Goal: Use online tool/utility: Utilize a website feature to perform a specific function

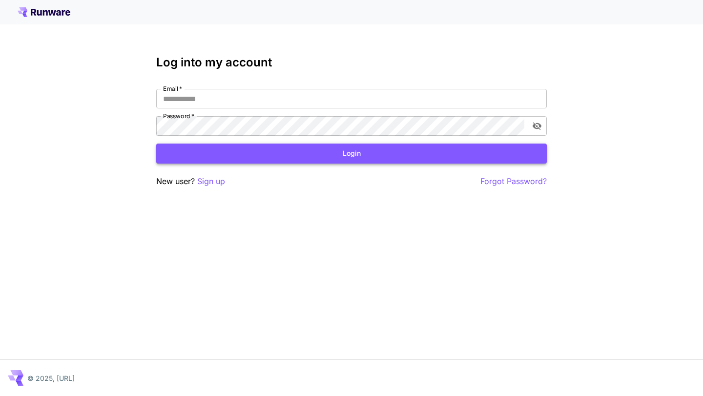
type input "**********"
click at [260, 150] on button "Login" at bounding box center [351, 154] width 391 height 20
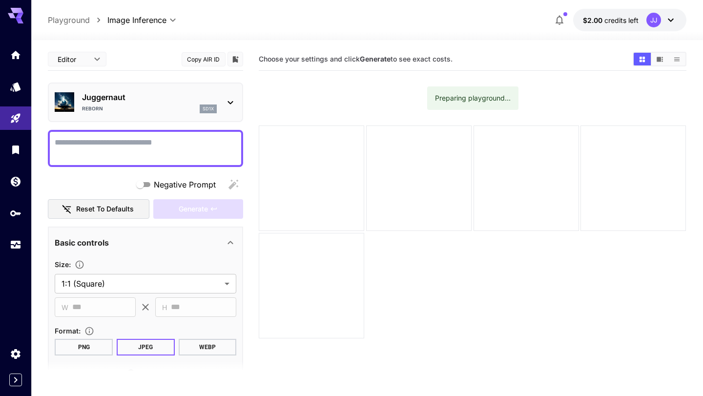
click at [177, 98] on p "Juggernaut" at bounding box center [149, 97] width 135 height 12
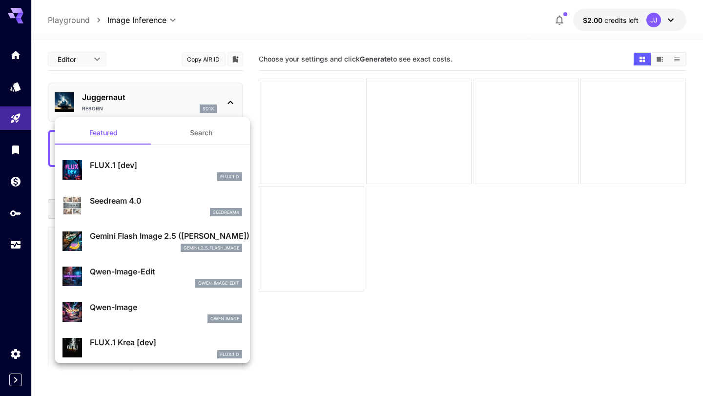
click at [177, 98] on div at bounding box center [351, 198] width 703 height 396
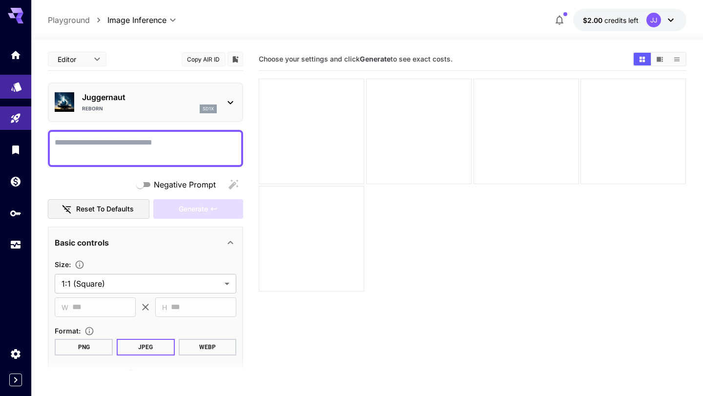
click at [17, 87] on icon "Models" at bounding box center [16, 83] width 10 height 9
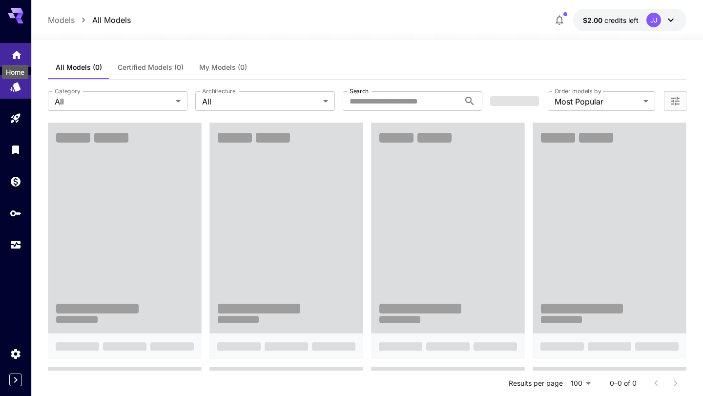
click at [18, 52] on icon "Home" at bounding box center [17, 52] width 10 height 8
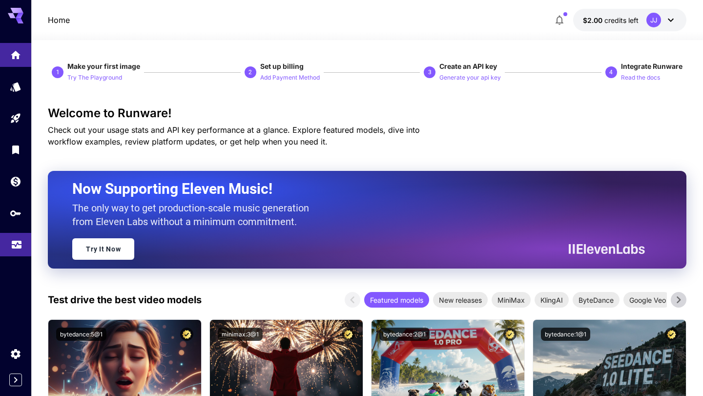
click at [13, 243] on icon "Usage" at bounding box center [17, 240] width 10 height 5
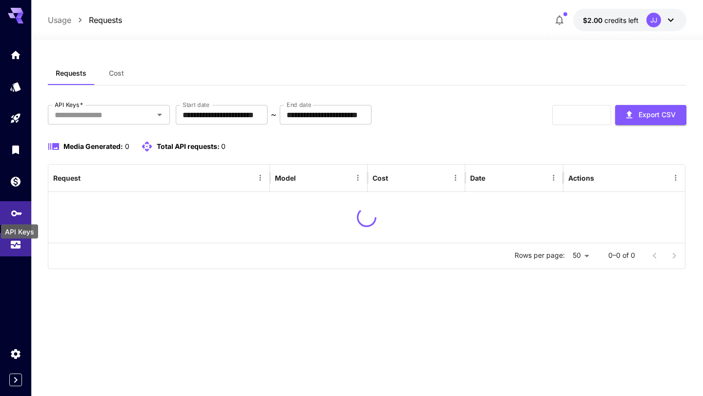
click at [13, 216] on icon "API Keys" at bounding box center [17, 210] width 12 height 12
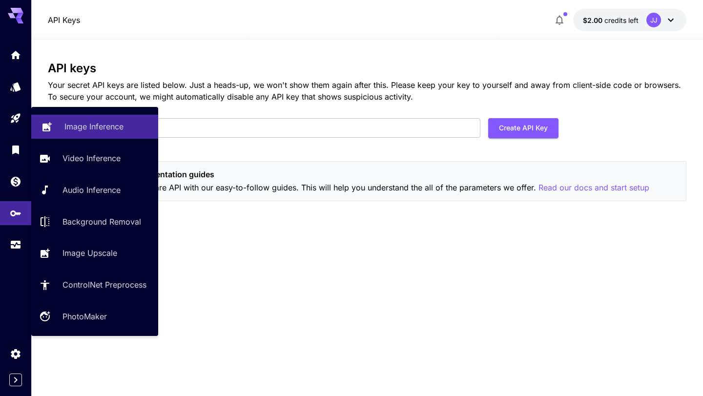
click at [100, 121] on p "Image Inference" at bounding box center [93, 127] width 59 height 12
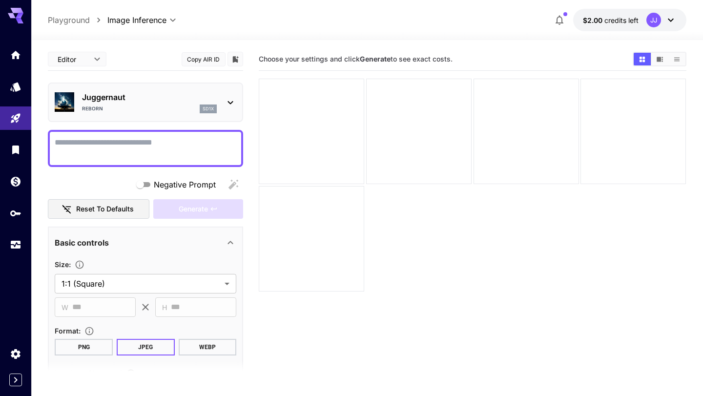
click at [124, 105] on div "Reborn sd1x" at bounding box center [149, 109] width 135 height 9
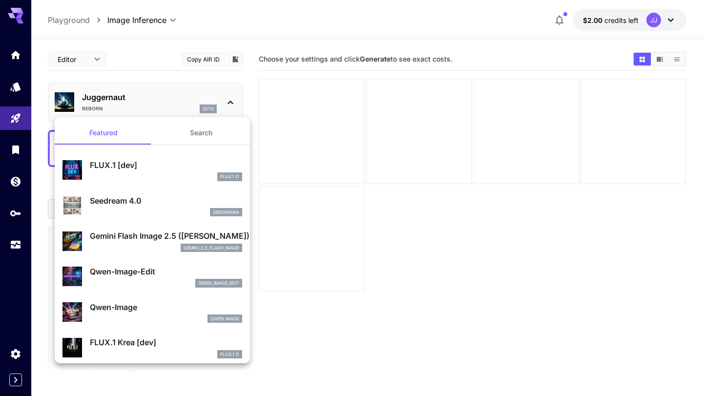
click at [124, 105] on div at bounding box center [351, 198] width 703 height 396
